Goal: Transaction & Acquisition: Obtain resource

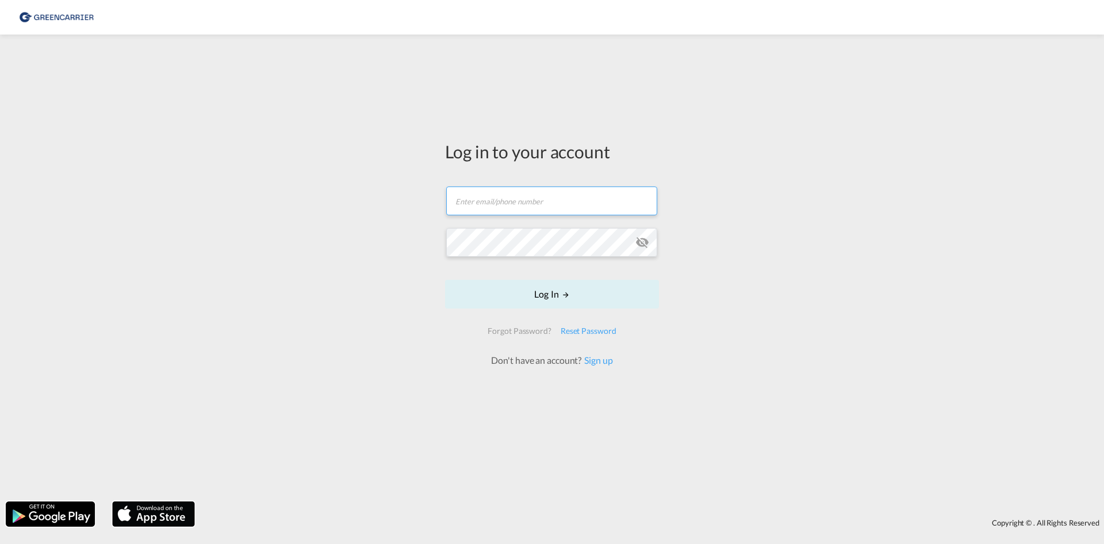
click at [513, 202] on input "text" at bounding box center [551, 200] width 211 height 29
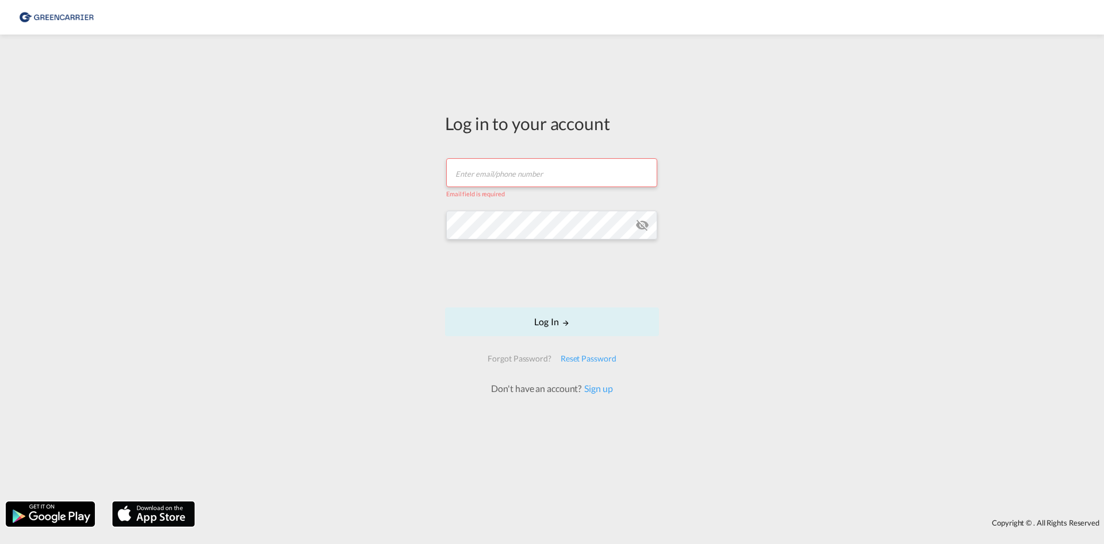
click at [502, 172] on input "text" at bounding box center [551, 172] width 211 height 29
type input "[EMAIL_ADDRESS][PERSON_NAME][DOMAIN_NAME]"
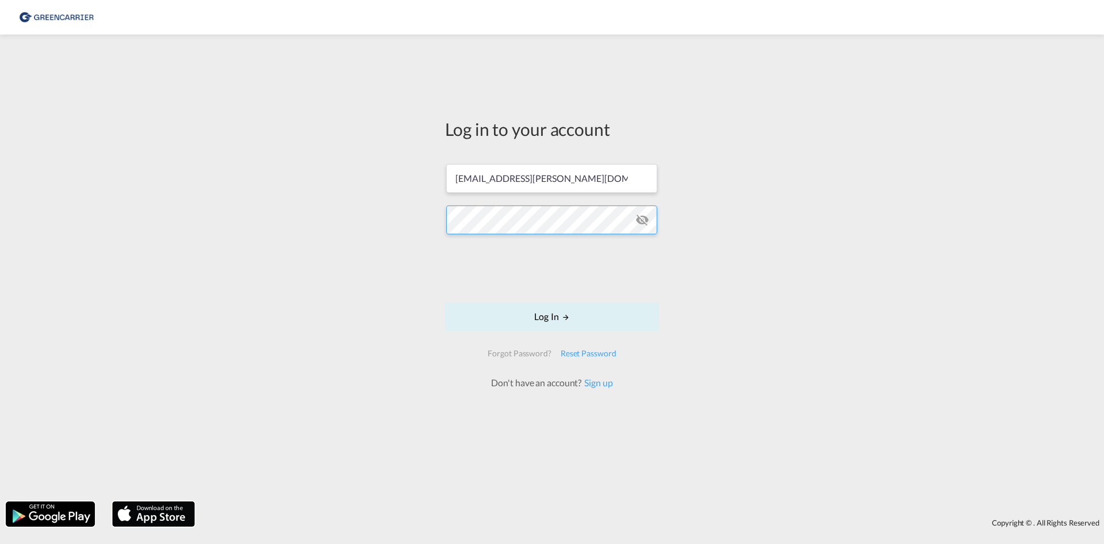
click at [445, 302] on button "Log In" at bounding box center [552, 316] width 214 height 29
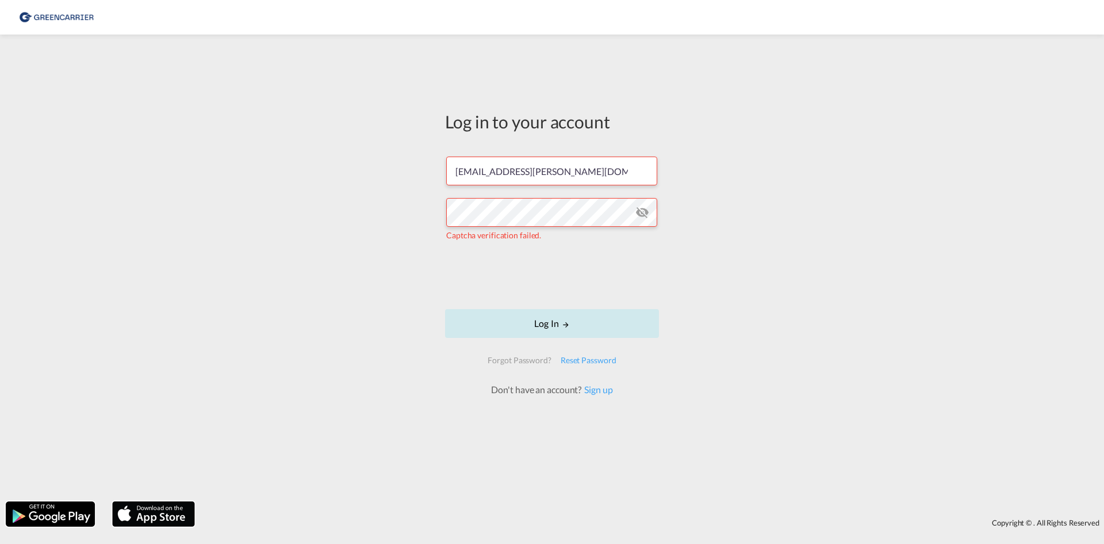
click at [560, 316] on button "Log In" at bounding box center [552, 323] width 214 height 29
click at [339, 207] on div "Log in to your account [EMAIL_ADDRESS][PERSON_NAME][DOMAIN_NAME] The user crede…" at bounding box center [552, 267] width 1104 height 455
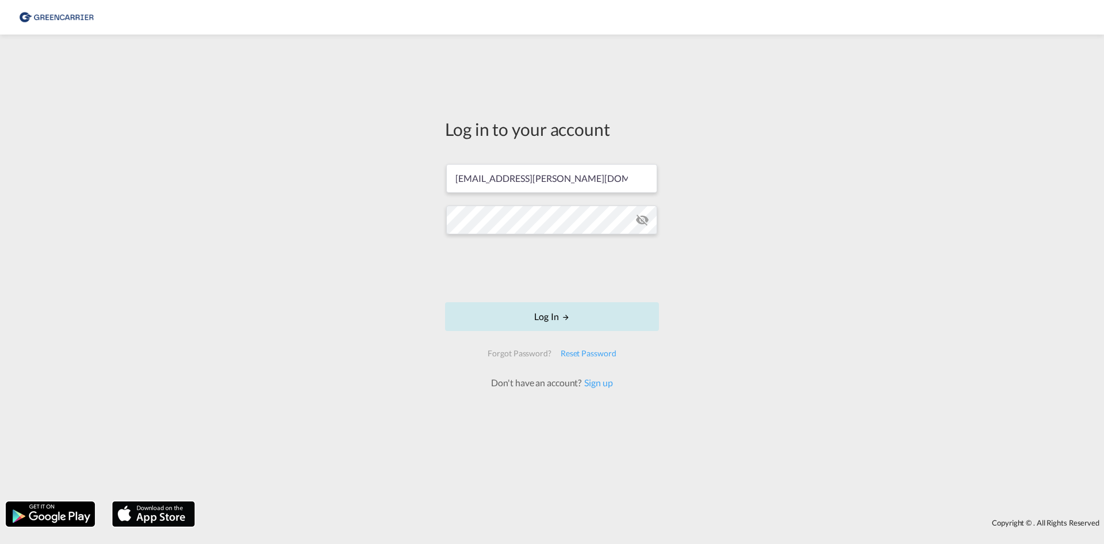
click at [515, 314] on button "Log In" at bounding box center [552, 316] width 214 height 29
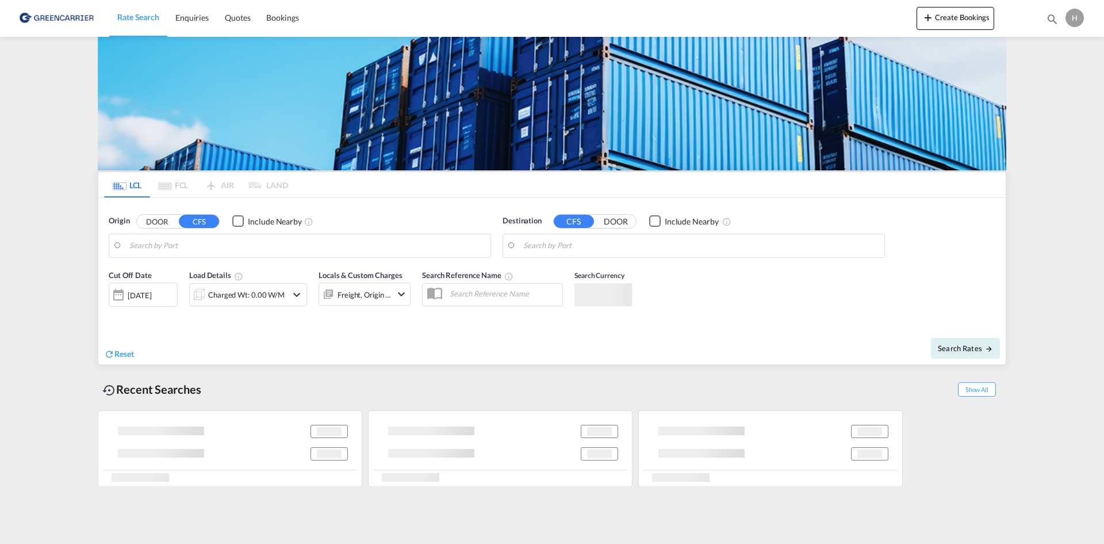
type input "DK-2770, [GEOGRAPHIC_DATA]"
type input "Ashdod, ILASH"
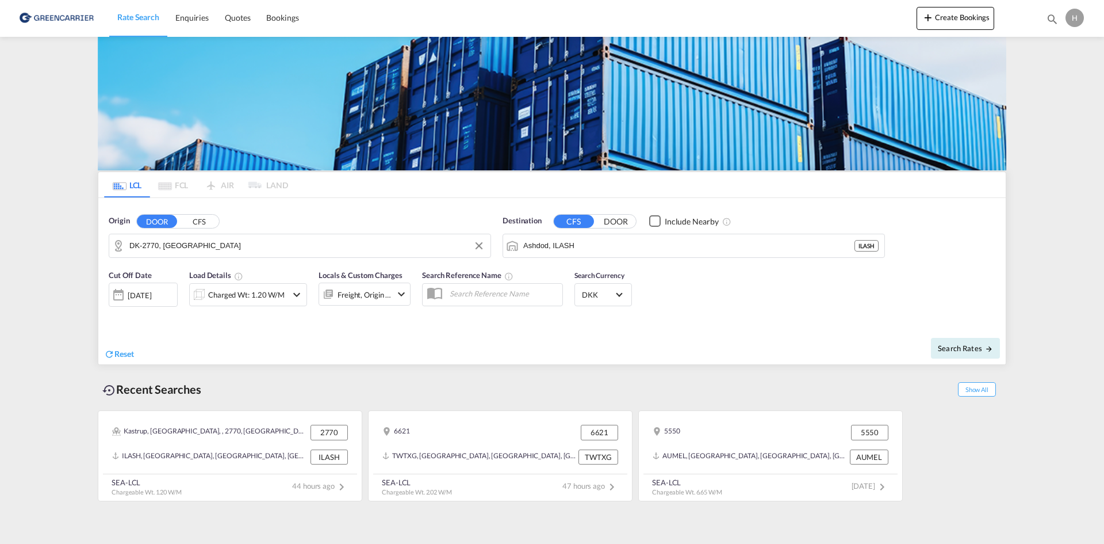
click at [311, 247] on input "DK-2770, [GEOGRAPHIC_DATA]" at bounding box center [307, 245] width 356 height 17
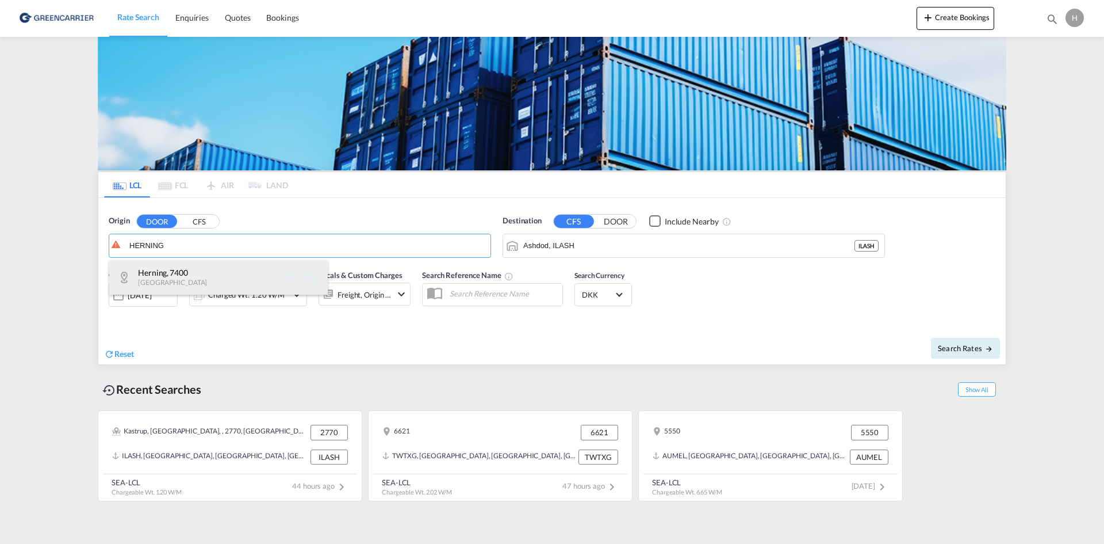
click at [166, 277] on div "Herning , 7400 [GEOGRAPHIC_DATA] DK-7400" at bounding box center [218, 277] width 219 height 35
type input "DK-7400, Herning"
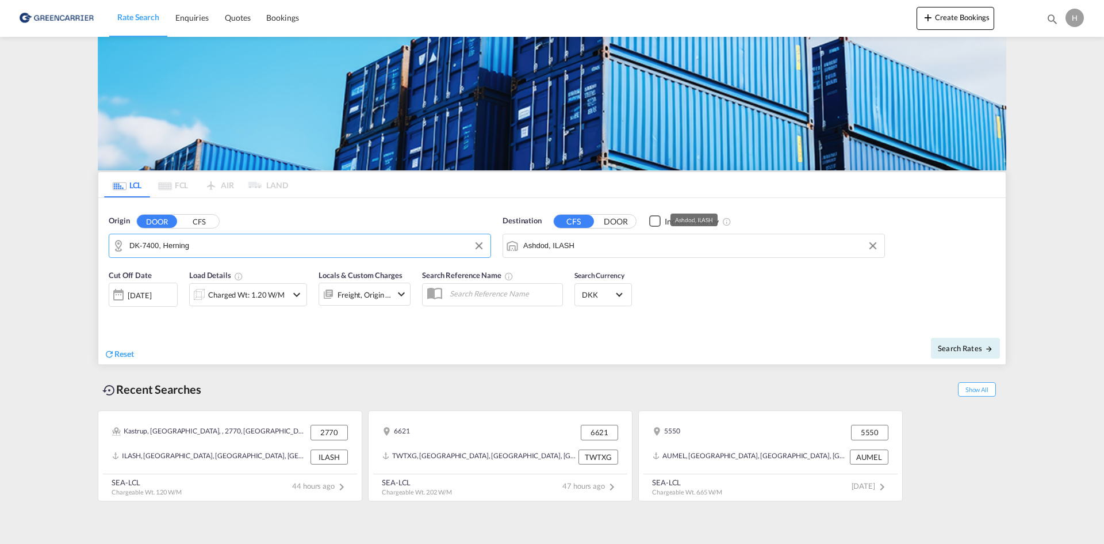
click at [578, 246] on input "Ashdod, ILASH" at bounding box center [701, 245] width 356 height 17
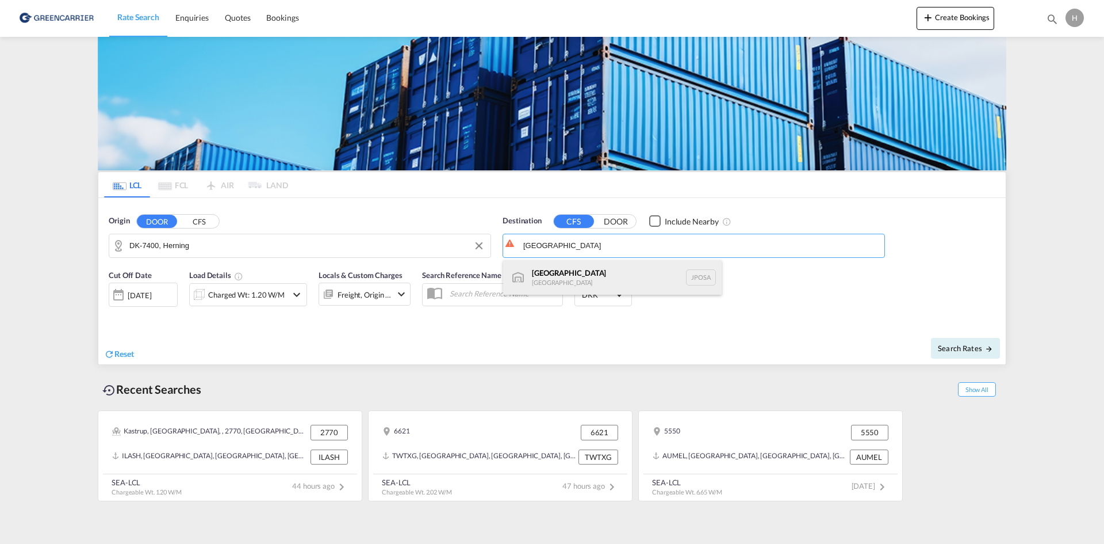
click at [597, 267] on div "Osaka [GEOGRAPHIC_DATA] JPOSA" at bounding box center [612, 277] width 219 height 35
type input "[GEOGRAPHIC_DATA], [GEOGRAPHIC_DATA]"
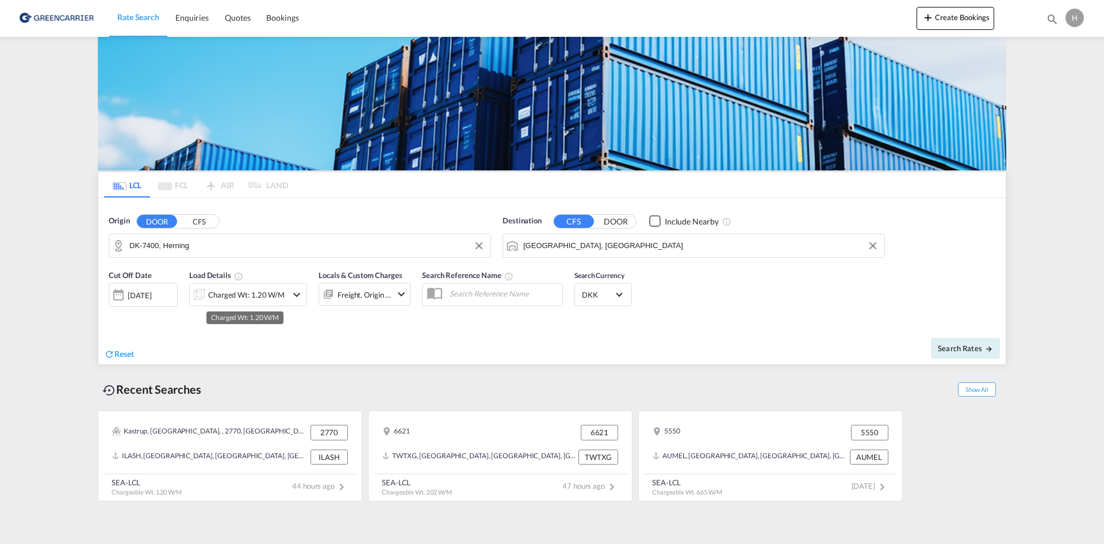
click at [235, 298] on div "Charged Wt: 1.20 W/M" at bounding box center [246, 294] width 77 height 16
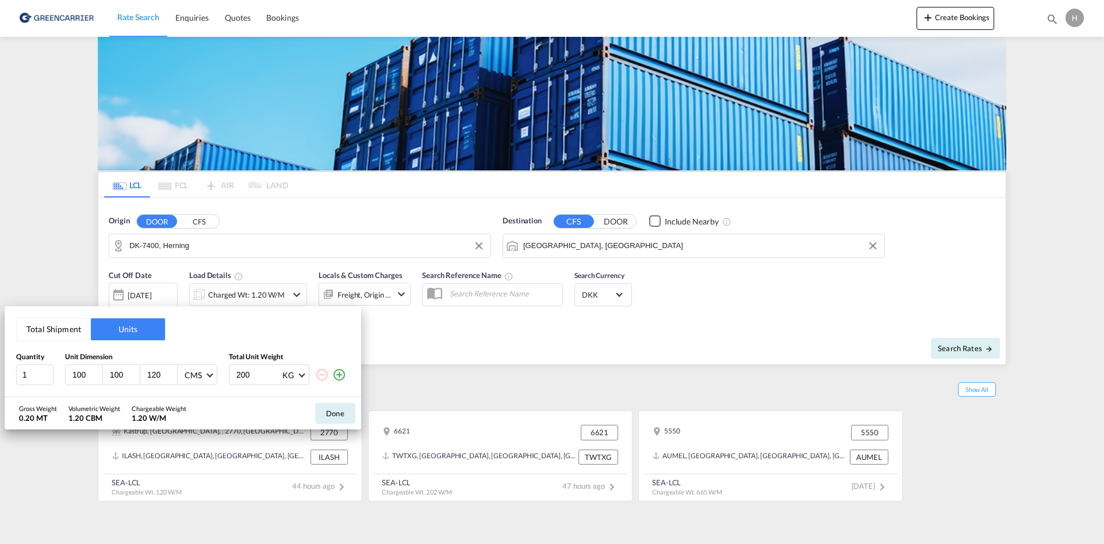
drag, startPoint x: 40, startPoint y: 337, endPoint x: 35, endPoint y: 348, distance: 12.6
click at [39, 337] on button "Total Shipment" at bounding box center [54, 329] width 74 height 22
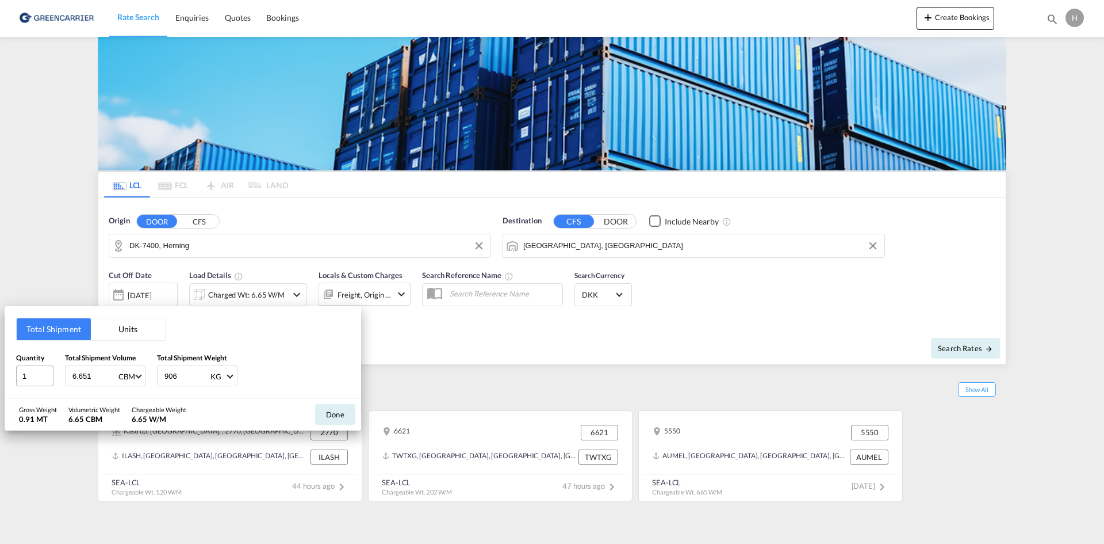
click at [28, 386] on div "Total Shipment Units Quantity 1 Total Shipment Volume 6.651 CBM CBM CFT Total S…" at bounding box center [183, 352] width 357 height 92
drag, startPoint x: 30, startPoint y: 377, endPoint x: 13, endPoint y: 373, distance: 17.3
click at [13, 374] on div "Total Shipment Units Quantity 1 Total Shipment Volume 6.651 CBM CBM CFT Total S…" at bounding box center [183, 352] width 357 height 92
type input "4"
type input "6.096"
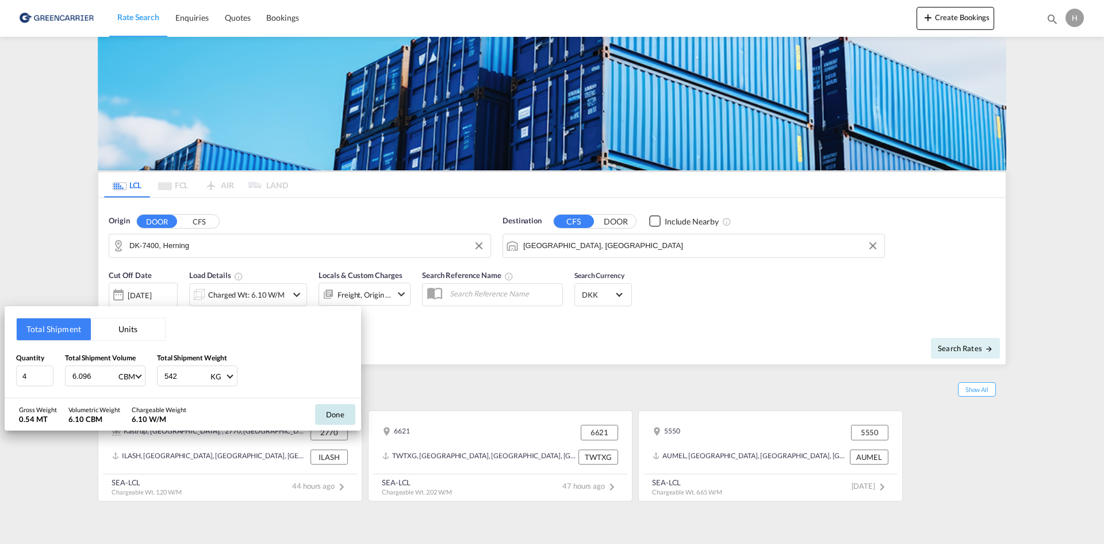
type input "542"
click at [330, 413] on button "Done" at bounding box center [335, 414] width 40 height 21
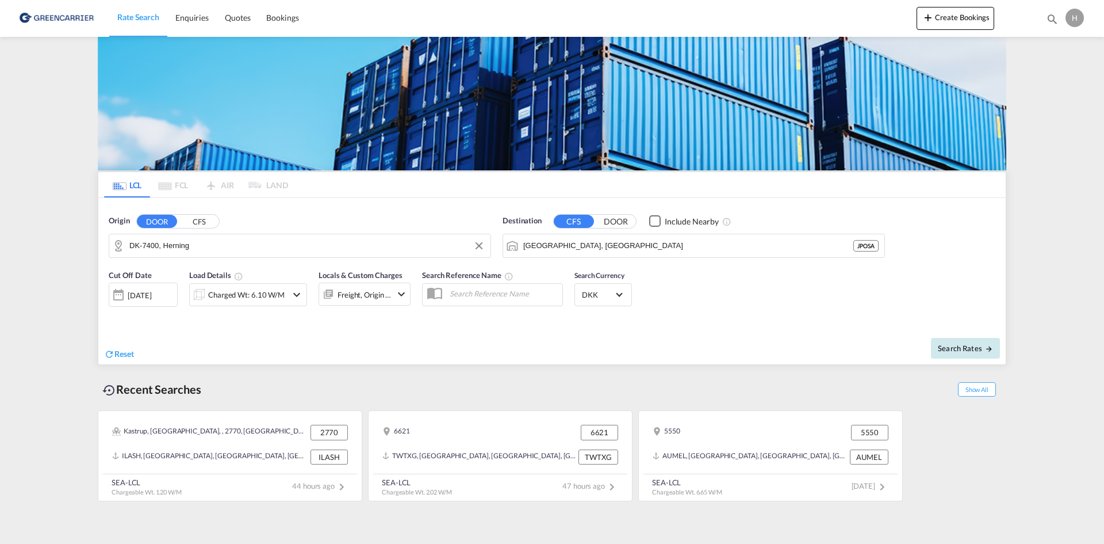
click at [947, 345] on span "Search Rates" at bounding box center [965, 347] width 55 height 9
type input "7400 to JPOSA / [DATE]"
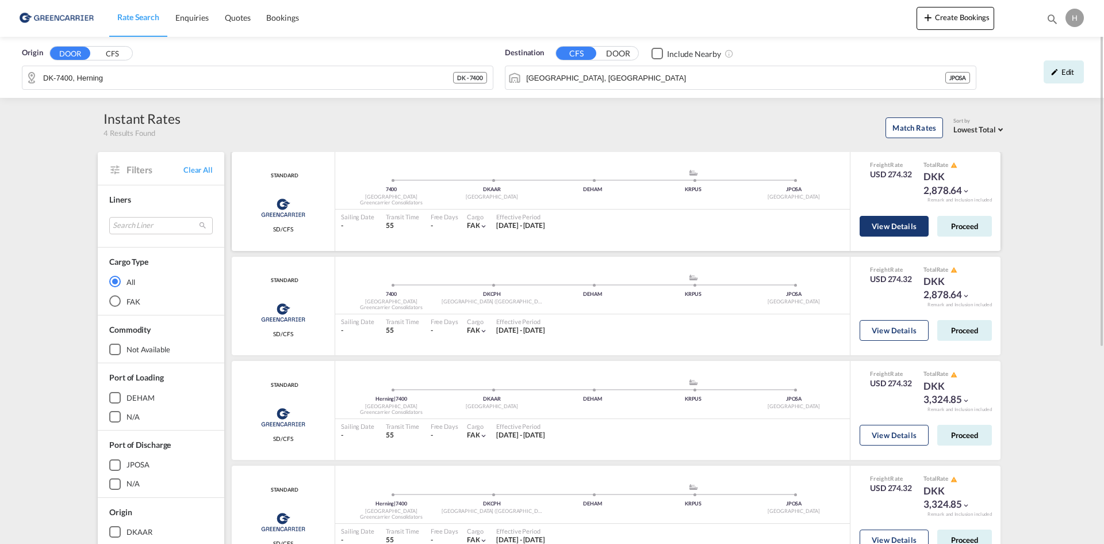
click at [883, 223] on button "View Details" at bounding box center [894, 226] width 69 height 21
